Goal: Transaction & Acquisition: Purchase product/service

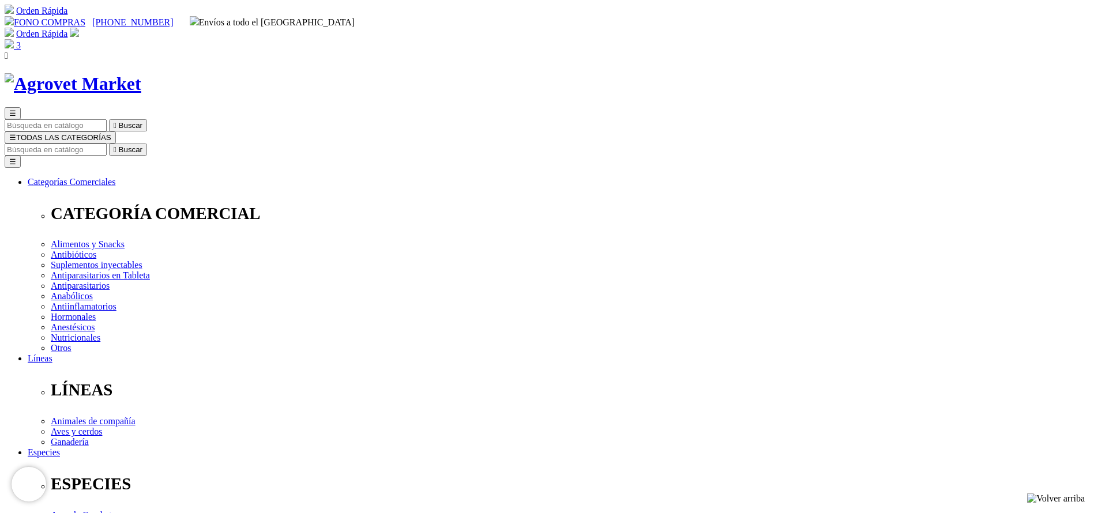
select select "3"
click at [107, 144] on input "Buscar" at bounding box center [56, 150] width 102 height 12
type input "gallo"
click at [109, 144] on button " Buscar" at bounding box center [128, 150] width 38 height 12
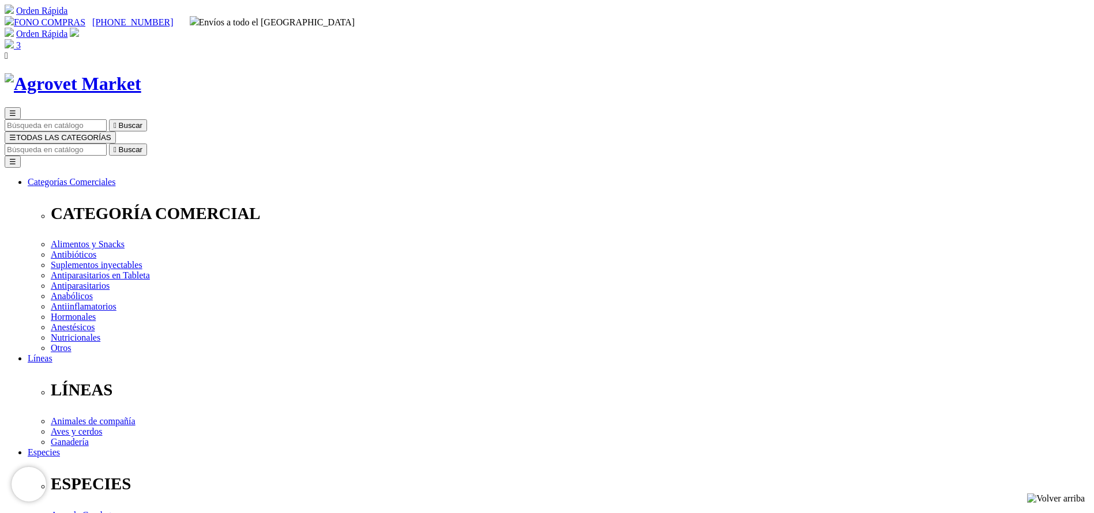
radio input "true"
select select "73"
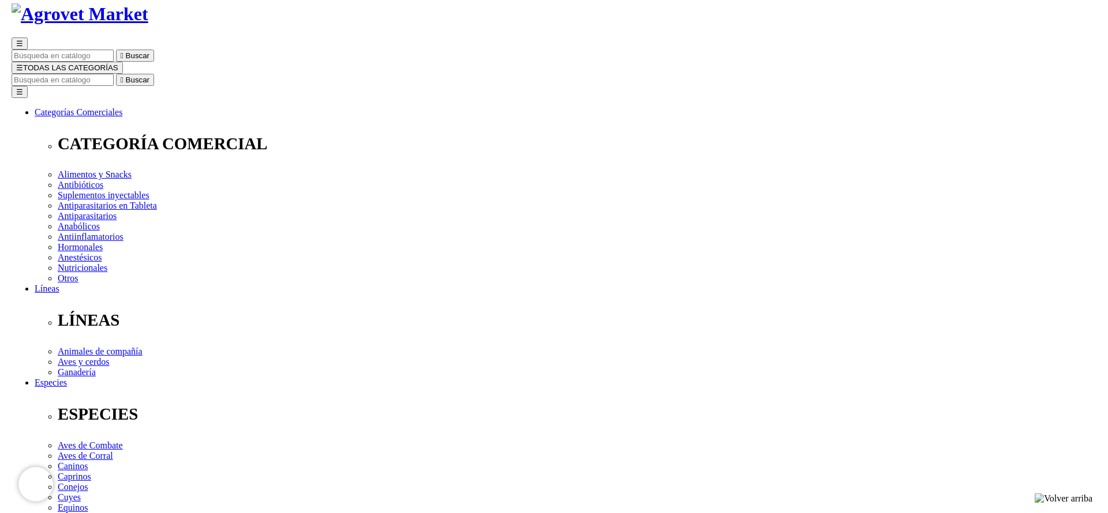
scroll to position [87, 0]
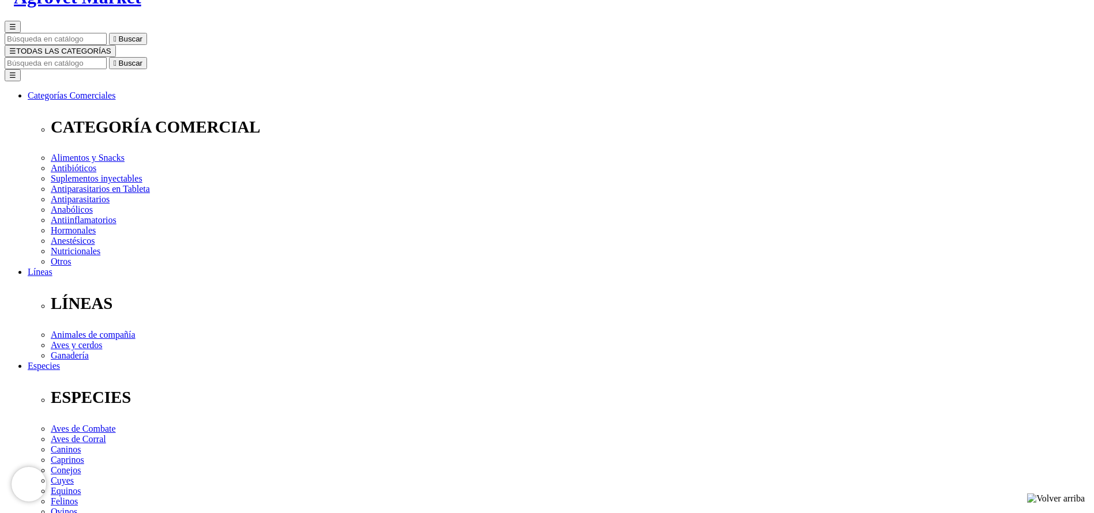
select select "73"
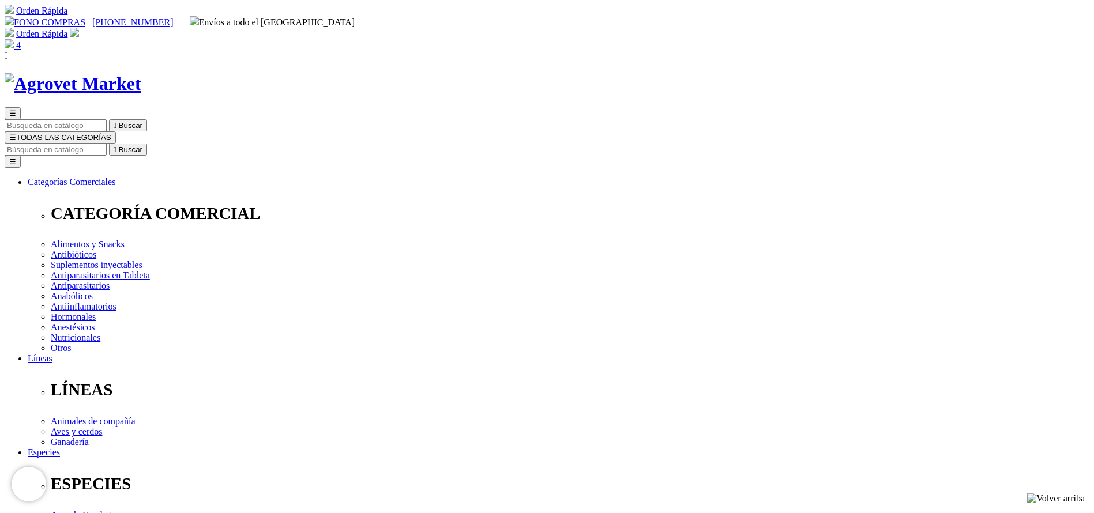
drag, startPoint x: 486, startPoint y: 180, endPoint x: 451, endPoint y: 184, distance: 36.0
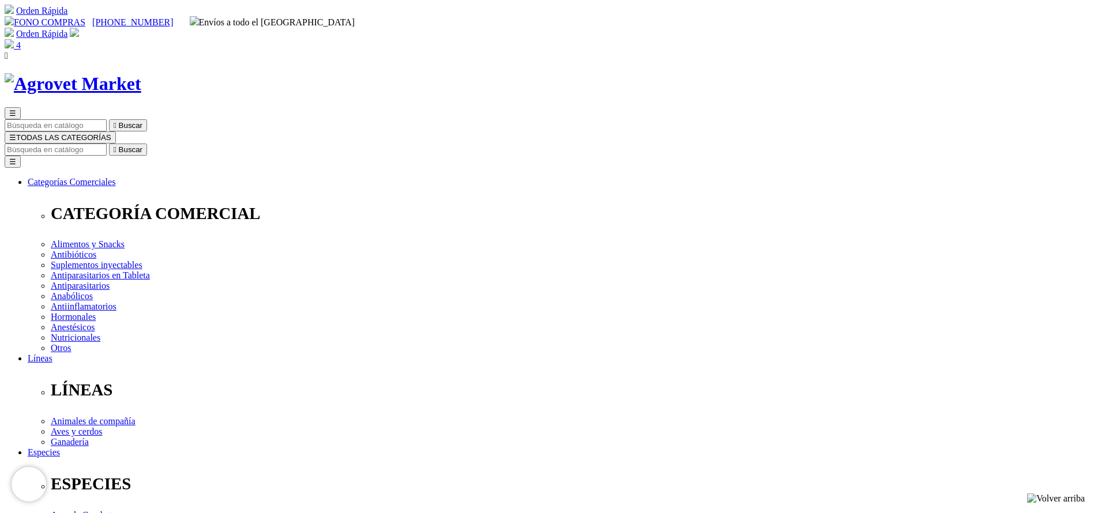
type input "3"
click at [107, 144] on input "Buscar" at bounding box center [56, 150] width 102 height 12
type input "hema"
click at [109, 144] on button " Buscar" at bounding box center [128, 150] width 38 height 12
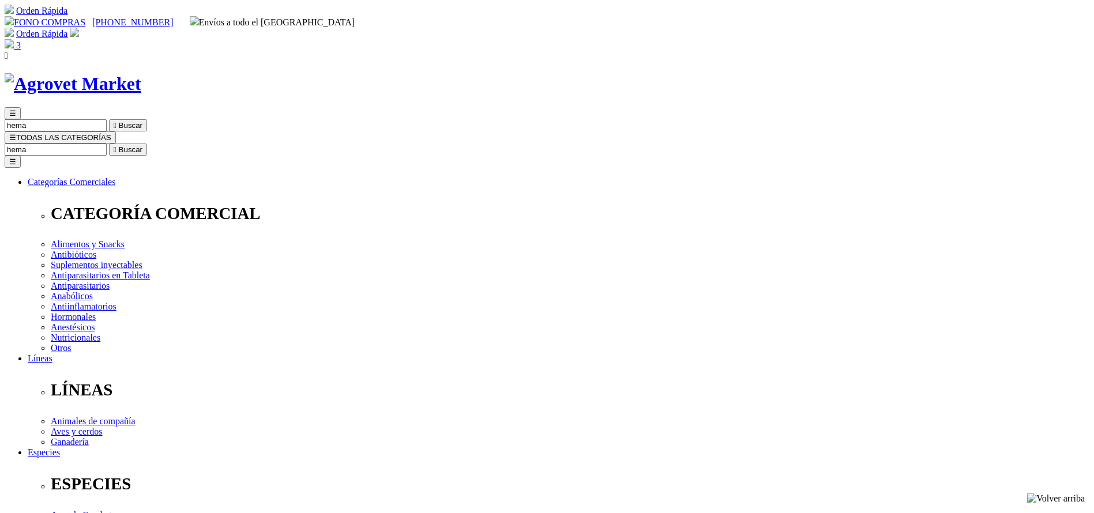
select select "2"
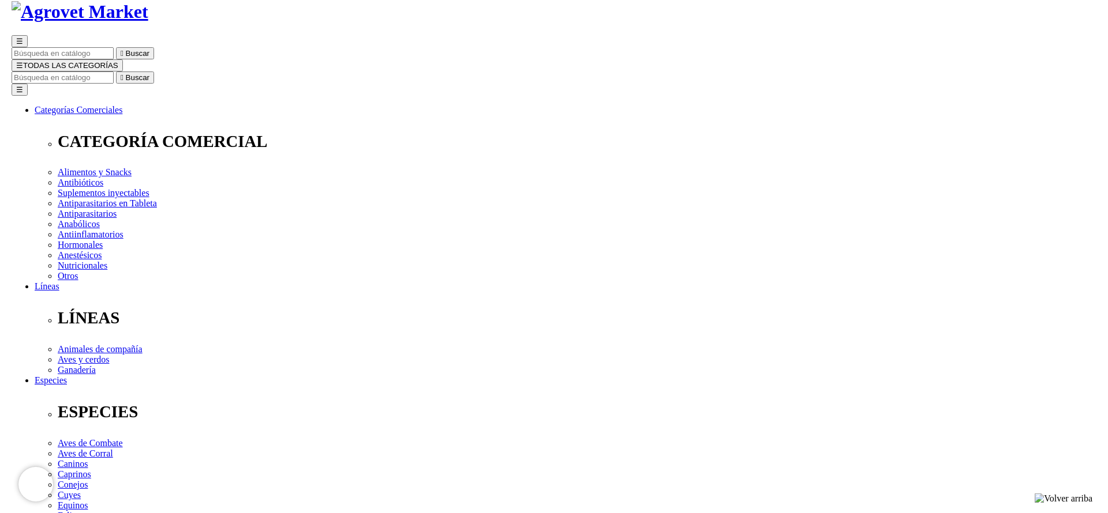
scroll to position [87, 0]
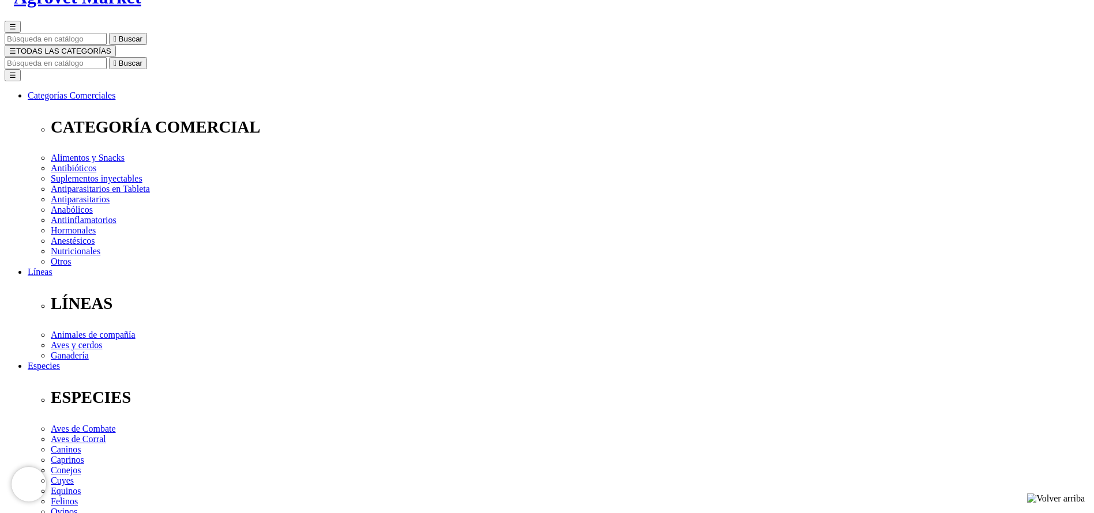
type input "2"
select select "2"
type input "1"
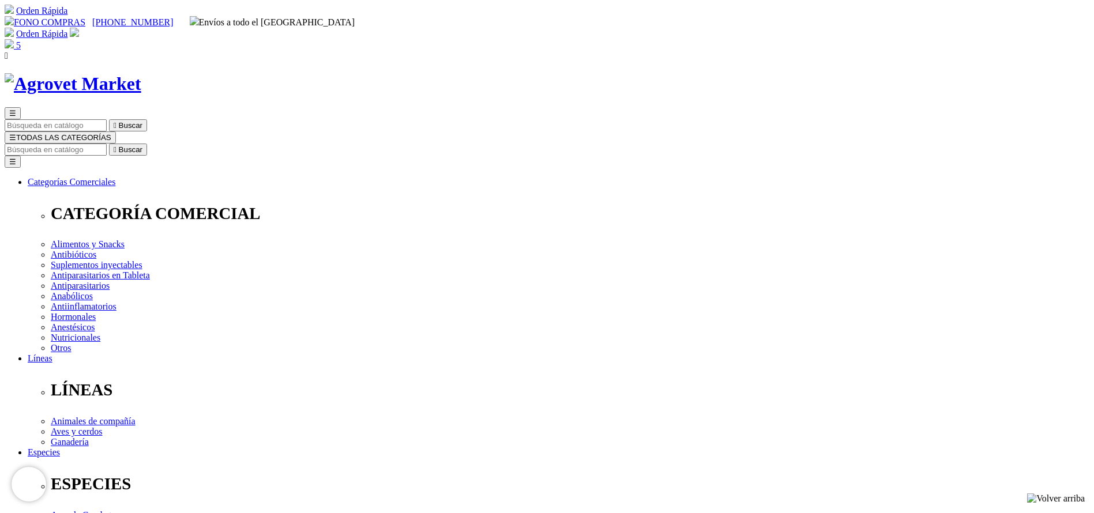
drag, startPoint x: 831, startPoint y: 178, endPoint x: 882, endPoint y: 180, distance: 50.2
copy span "937.80"
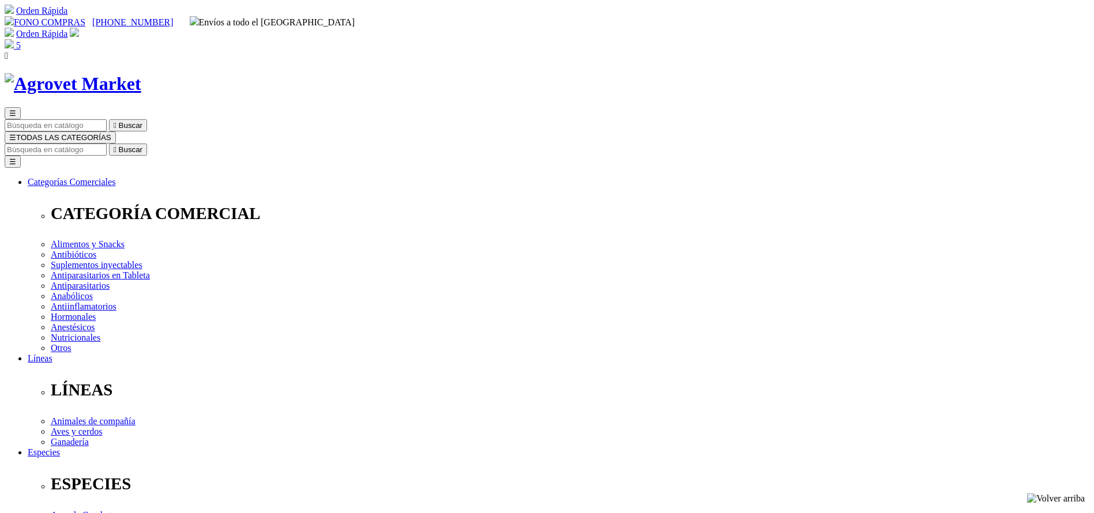
select select "73"
click at [14, 39] on img at bounding box center [9, 43] width 9 height 9
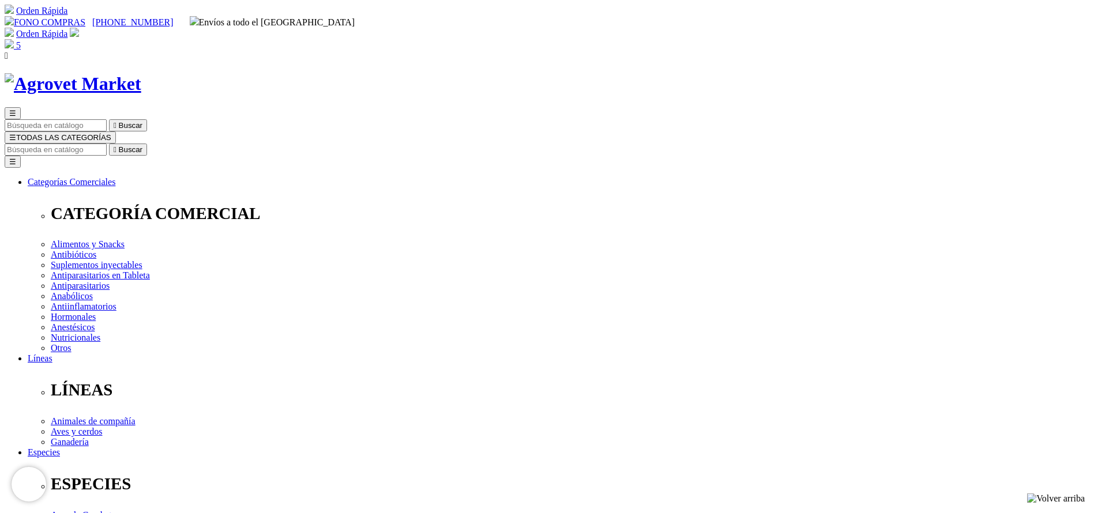
click at [107, 144] on input "Buscar" at bounding box center [56, 150] width 102 height 12
type input "hema"
click at [109, 144] on button " Buscar" at bounding box center [128, 150] width 38 height 12
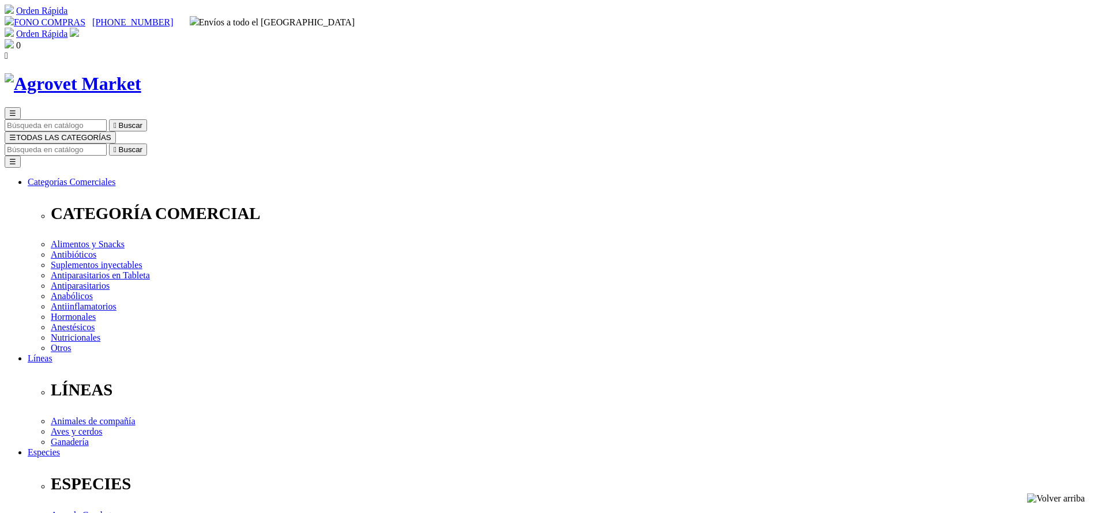
select select "5"
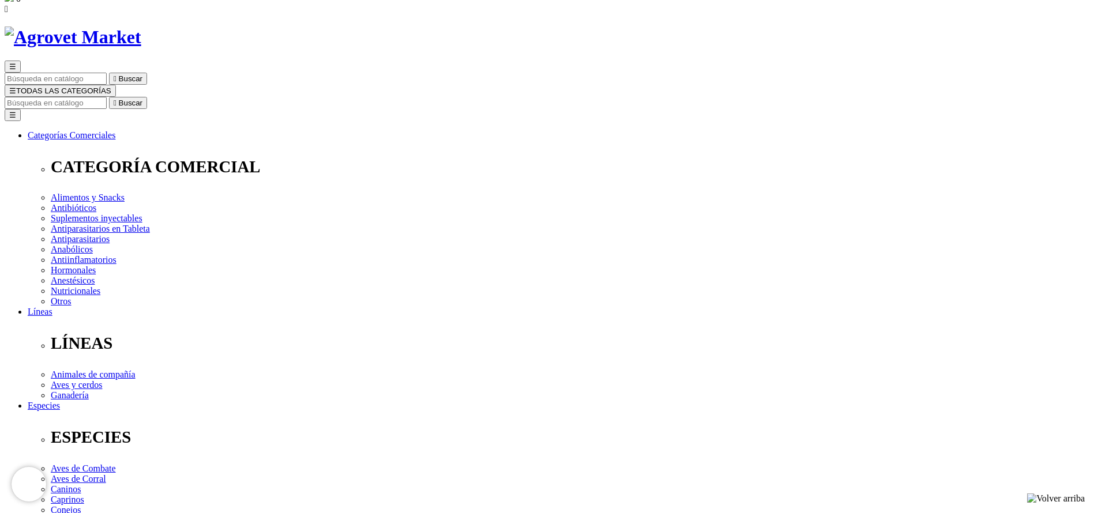
scroll to position [87, 0]
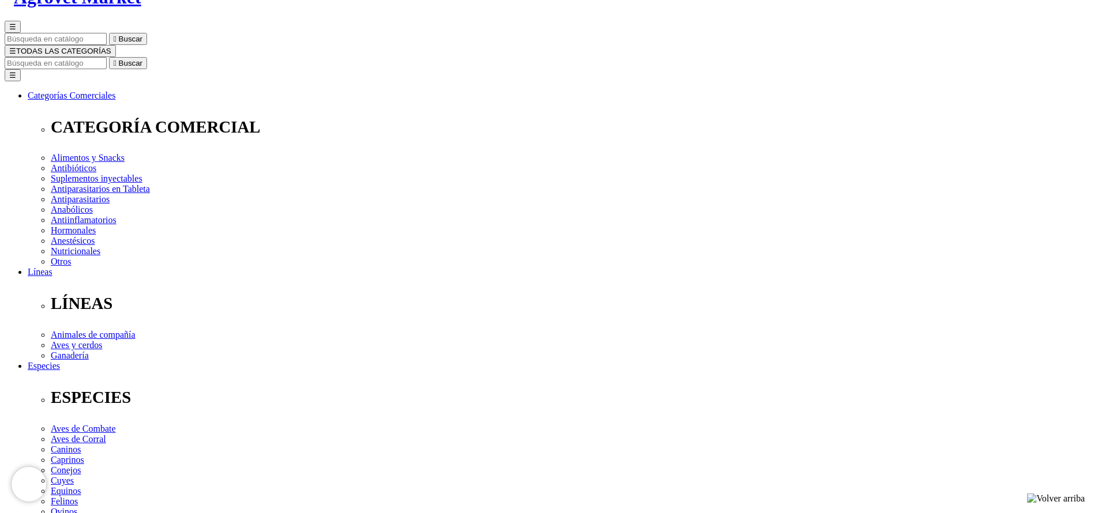
select select "5"
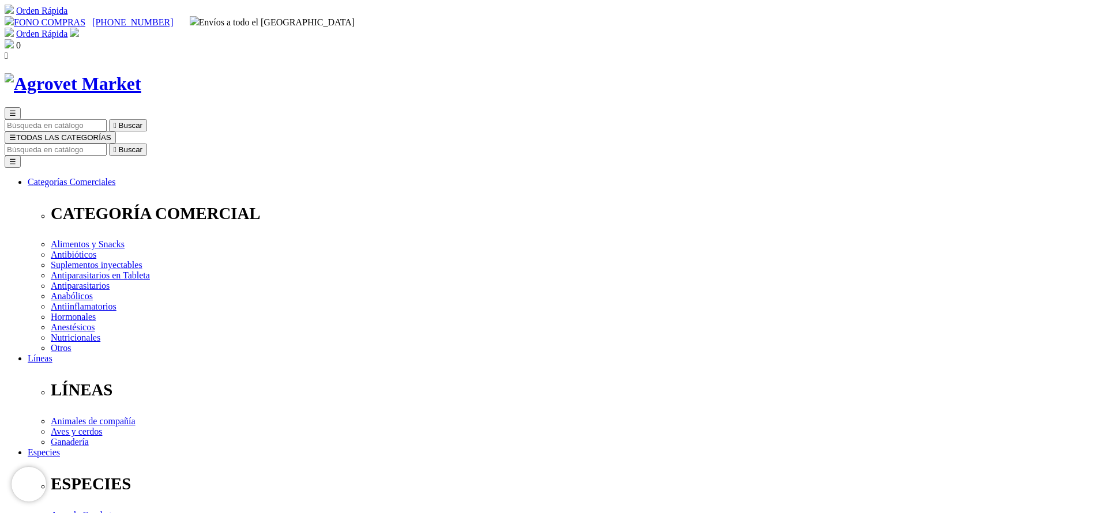
click at [107, 144] on input "Buscar" at bounding box center [56, 150] width 102 height 12
type input "trive"
click at [109, 144] on button " Buscar" at bounding box center [128, 150] width 38 height 12
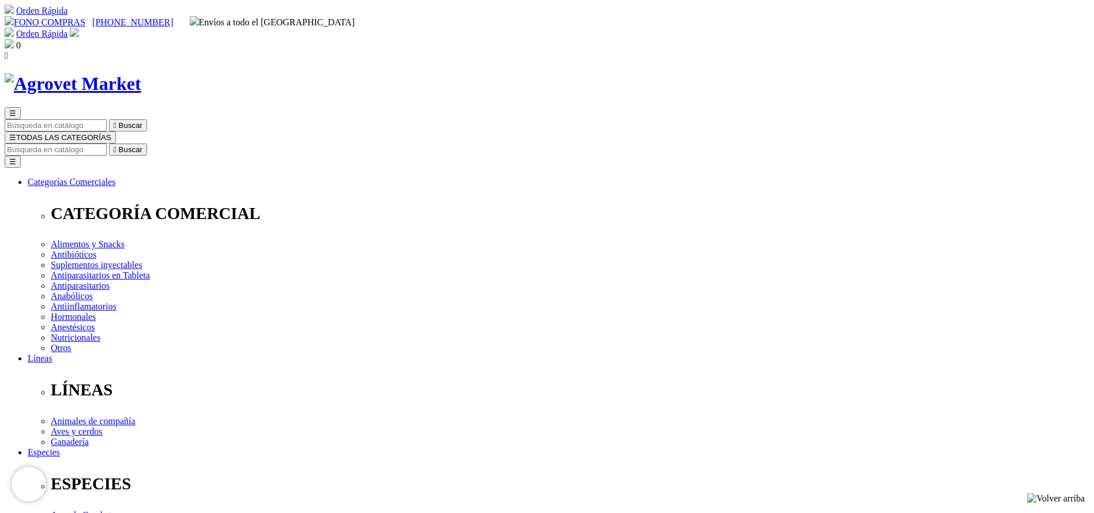
select select "5"
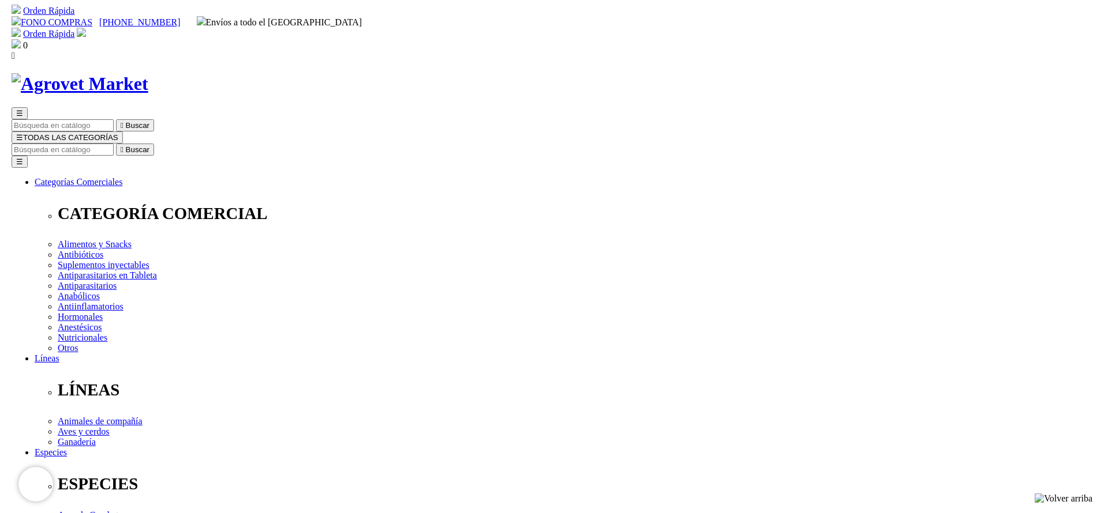
scroll to position [87, 0]
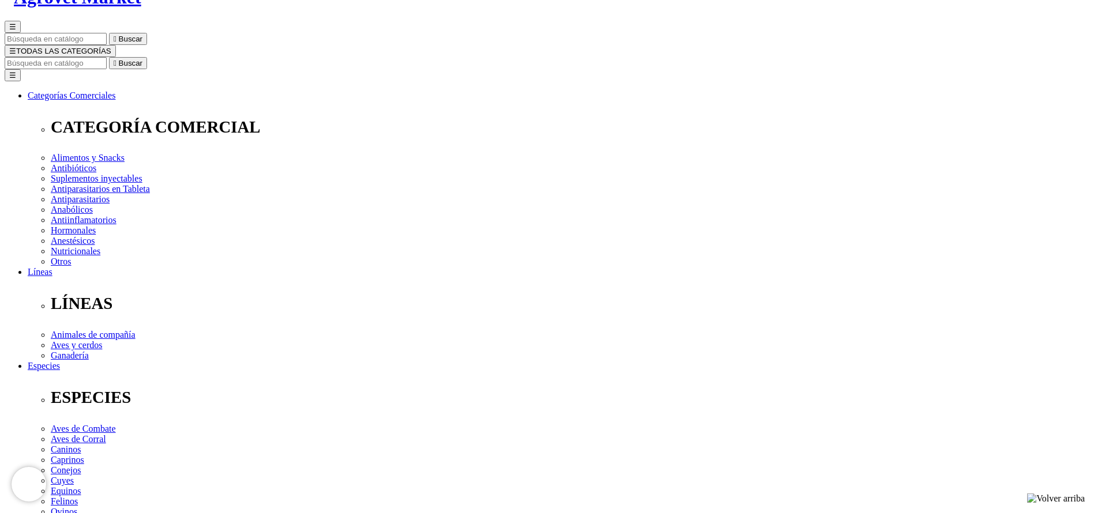
select select "5"
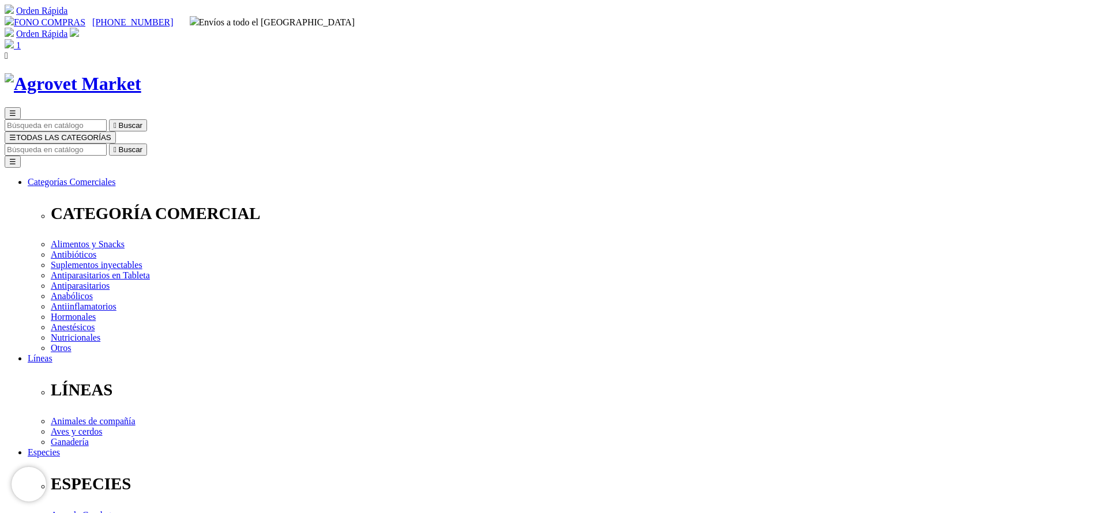
select select "5"
click at [107, 144] on input "Buscar" at bounding box center [56, 150] width 102 height 12
type input "hema"
click at [109, 144] on button " Buscar" at bounding box center [128, 150] width 38 height 12
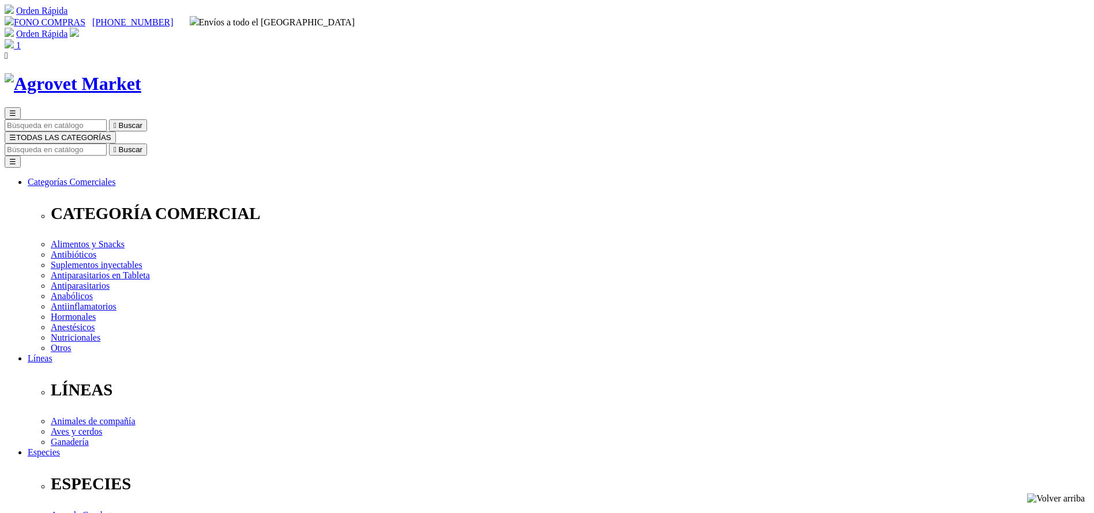
drag, startPoint x: 0, startPoint y: 0, endPoint x: 717, endPoint y: 363, distance: 804.0
select select "5"
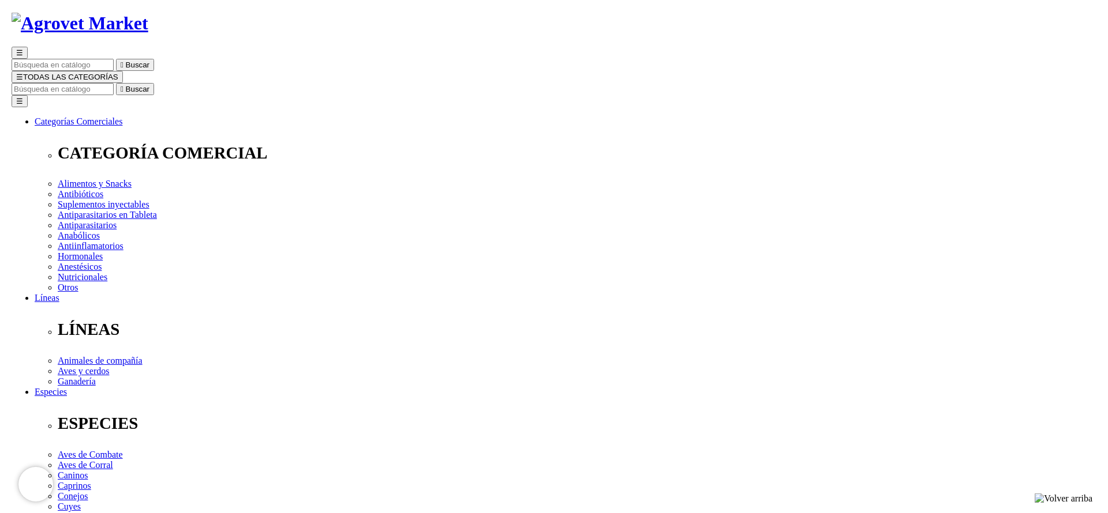
scroll to position [87, 0]
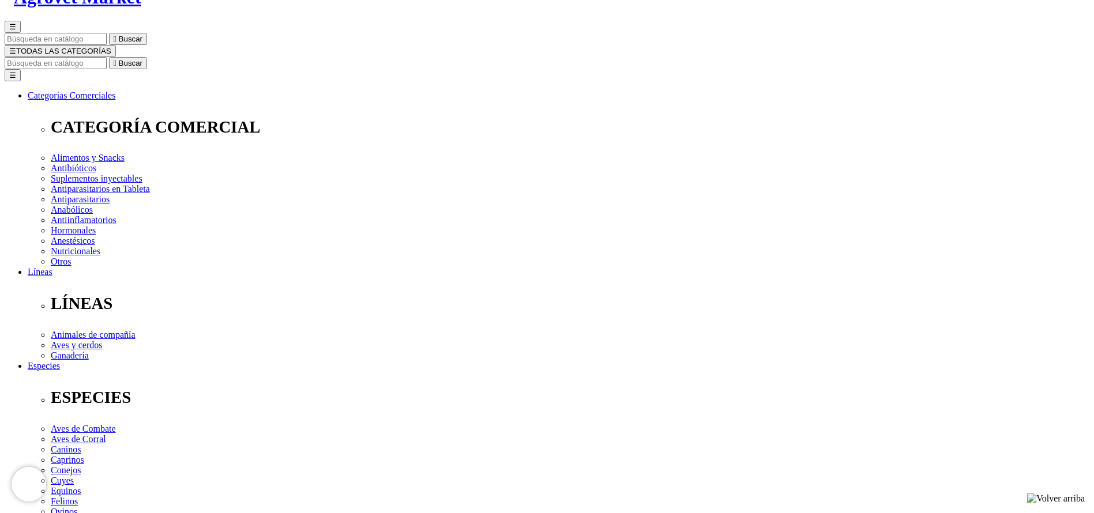
select select "5"
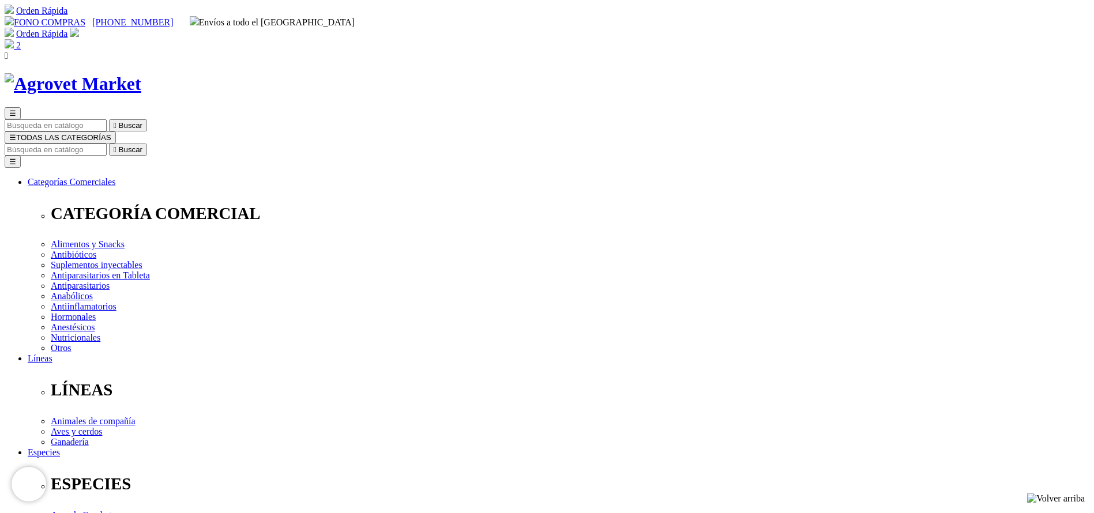
drag, startPoint x: 832, startPoint y: 181, endPoint x: 888, endPoint y: 187, distance: 56.3
copy span "216.00"
click at [617, 107] on div "☰  Buscar ☰ TODAS LAS CATEGORÍAS  Buscar Toggle navigation ☰ Categorías Comer…" at bounding box center [547, 469] width 1085 height 725
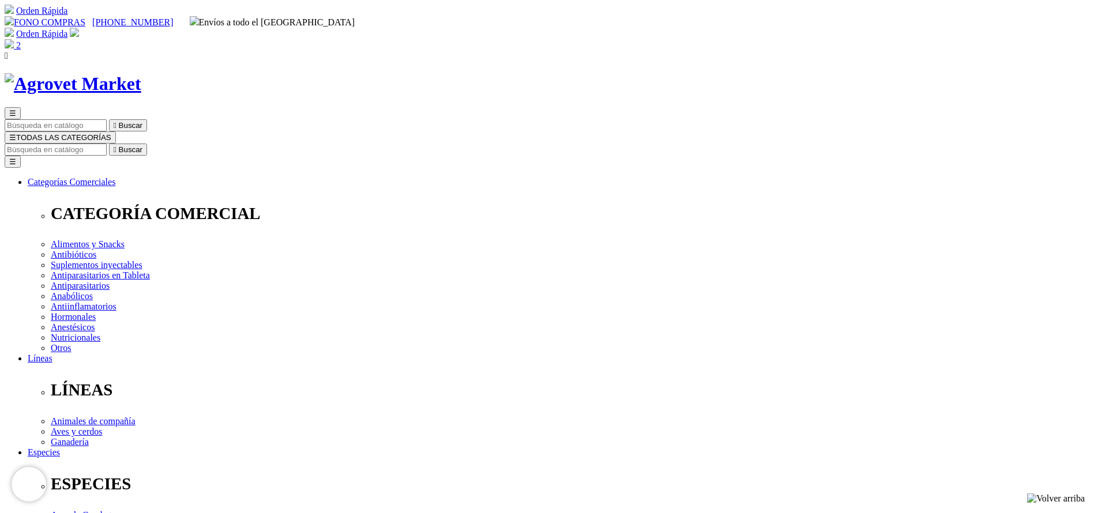
click at [107, 144] on input "Buscar" at bounding box center [56, 150] width 102 height 12
type input "pro pac"
click at [109, 144] on button " Buscar" at bounding box center [128, 150] width 38 height 12
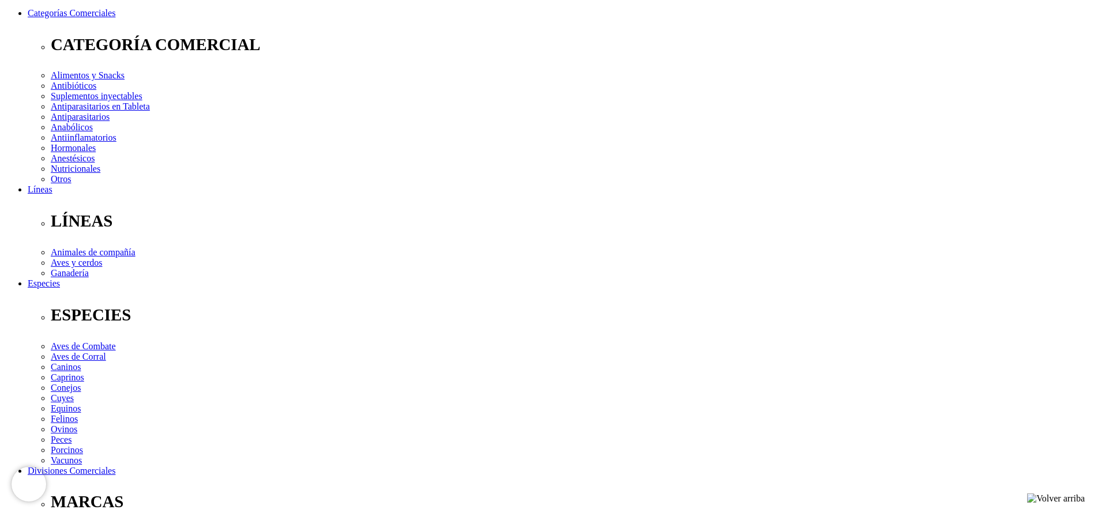
scroll to position [173, 0]
